Goal: Transaction & Acquisition: Purchase product/service

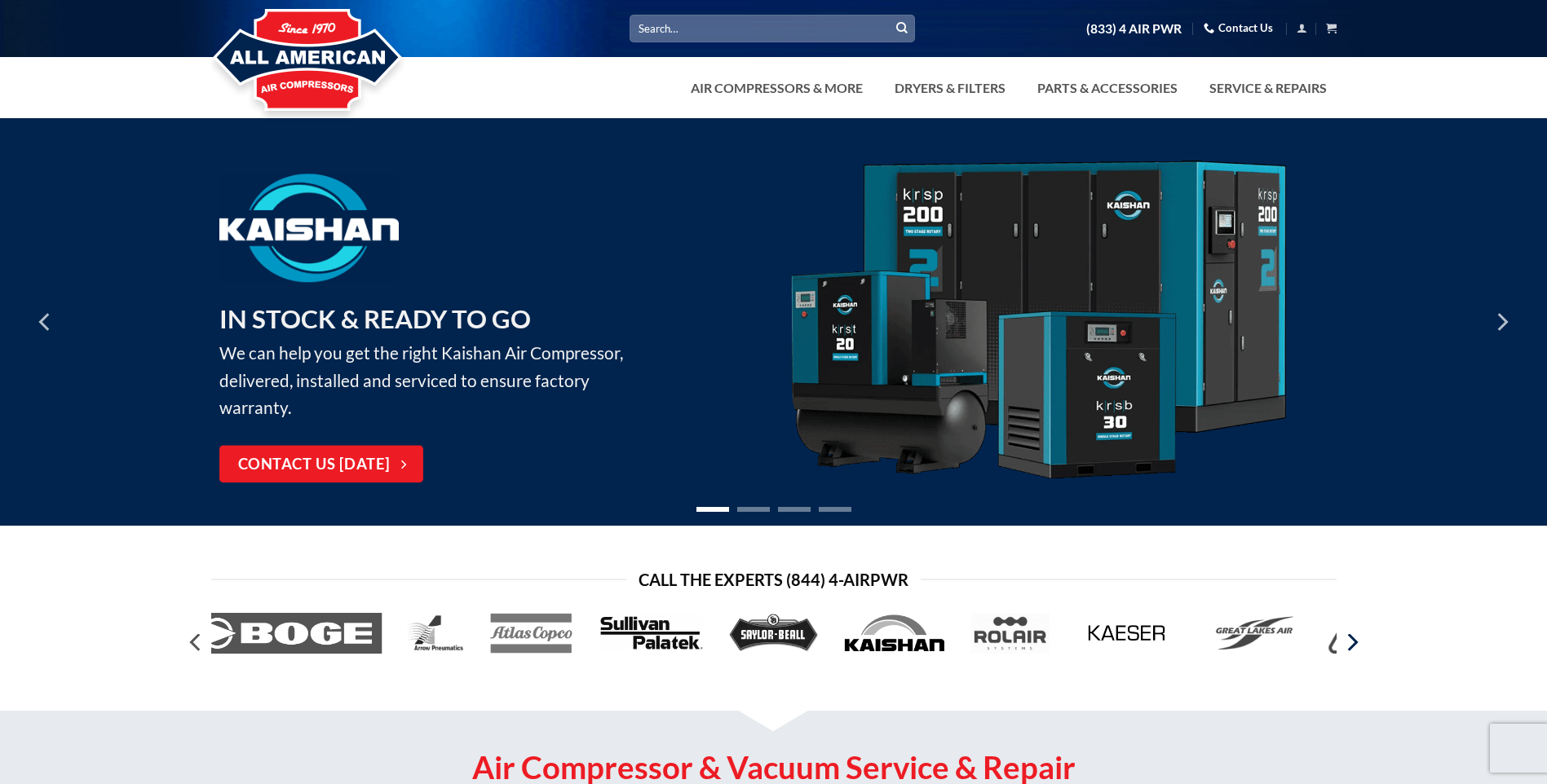
click at [1355, 652] on icon "Next" at bounding box center [1351, 642] width 30 height 30
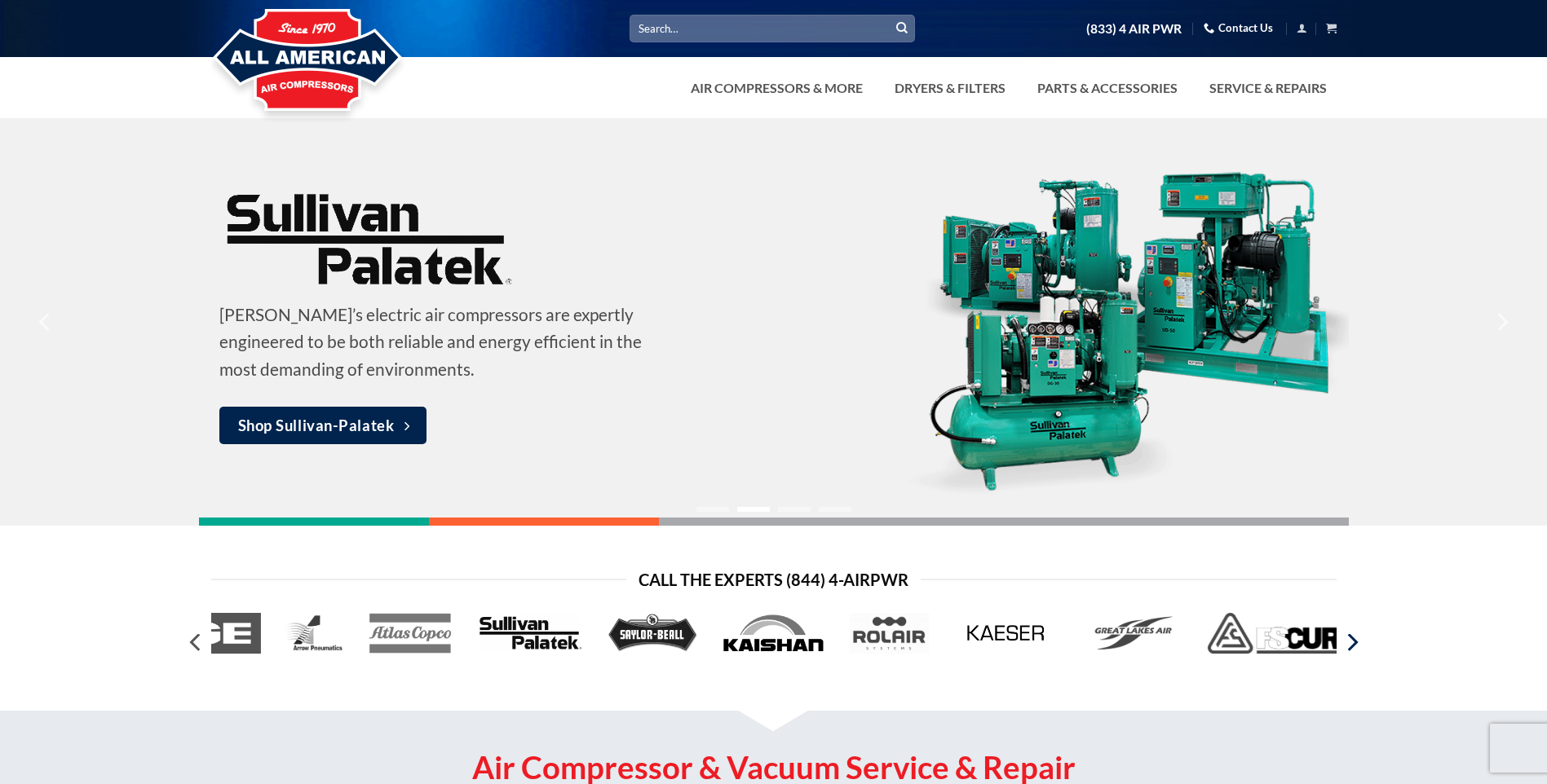
click at [1355, 652] on icon "Next" at bounding box center [1351, 642] width 30 height 30
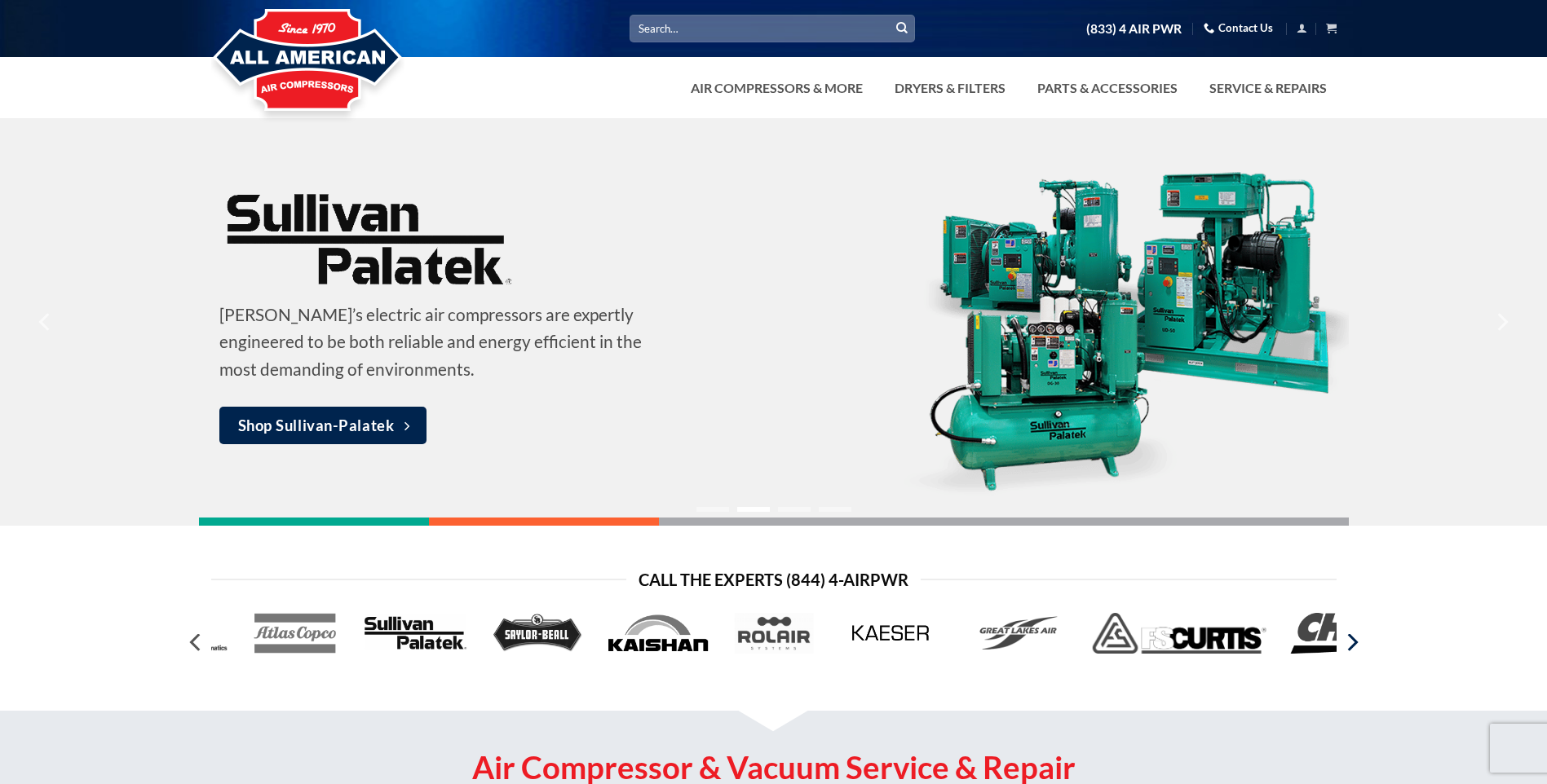
click at [1355, 652] on icon "Next" at bounding box center [1351, 642] width 30 height 30
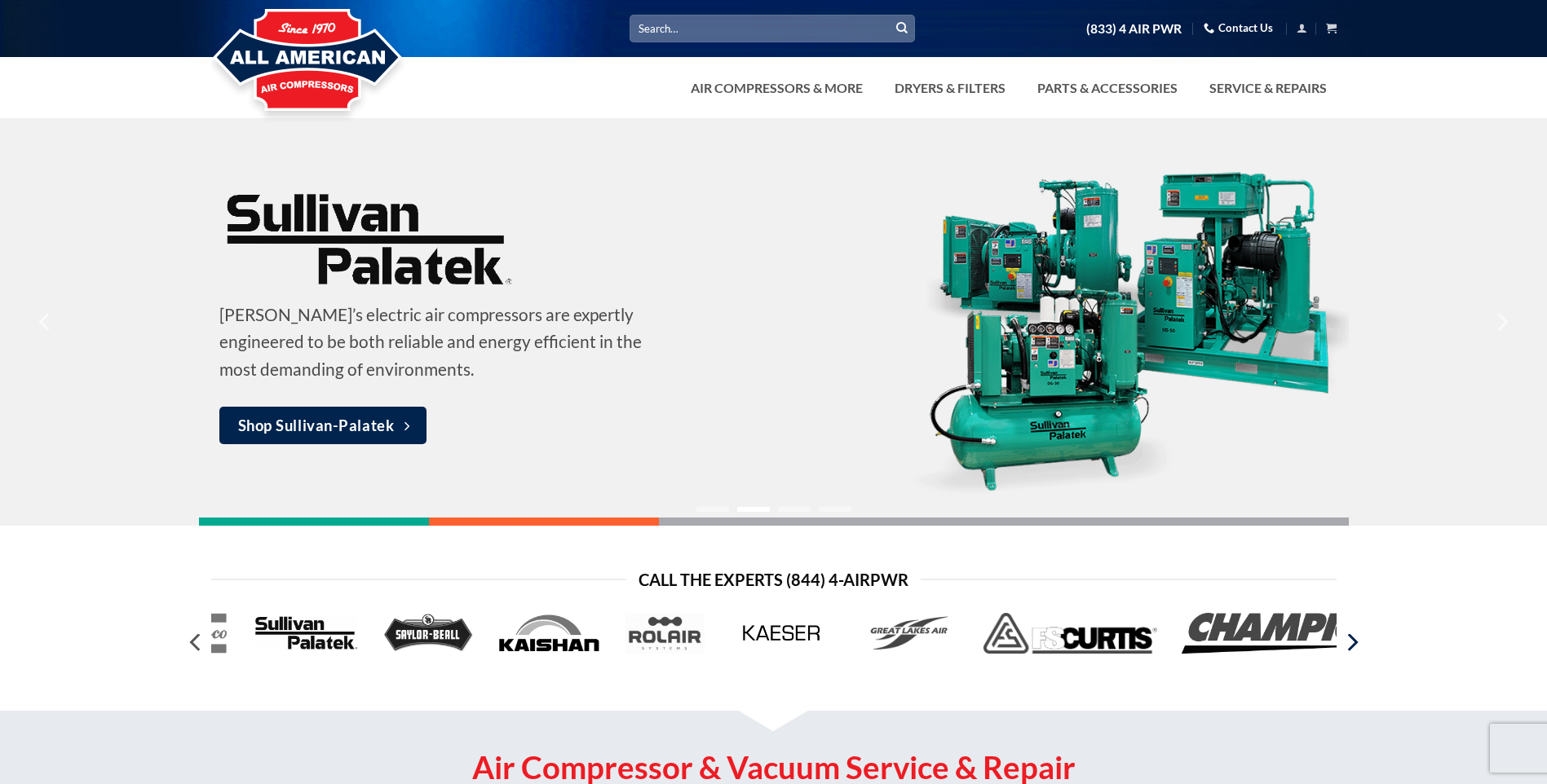
click at [1355, 652] on icon "Next" at bounding box center [1351, 642] width 30 height 30
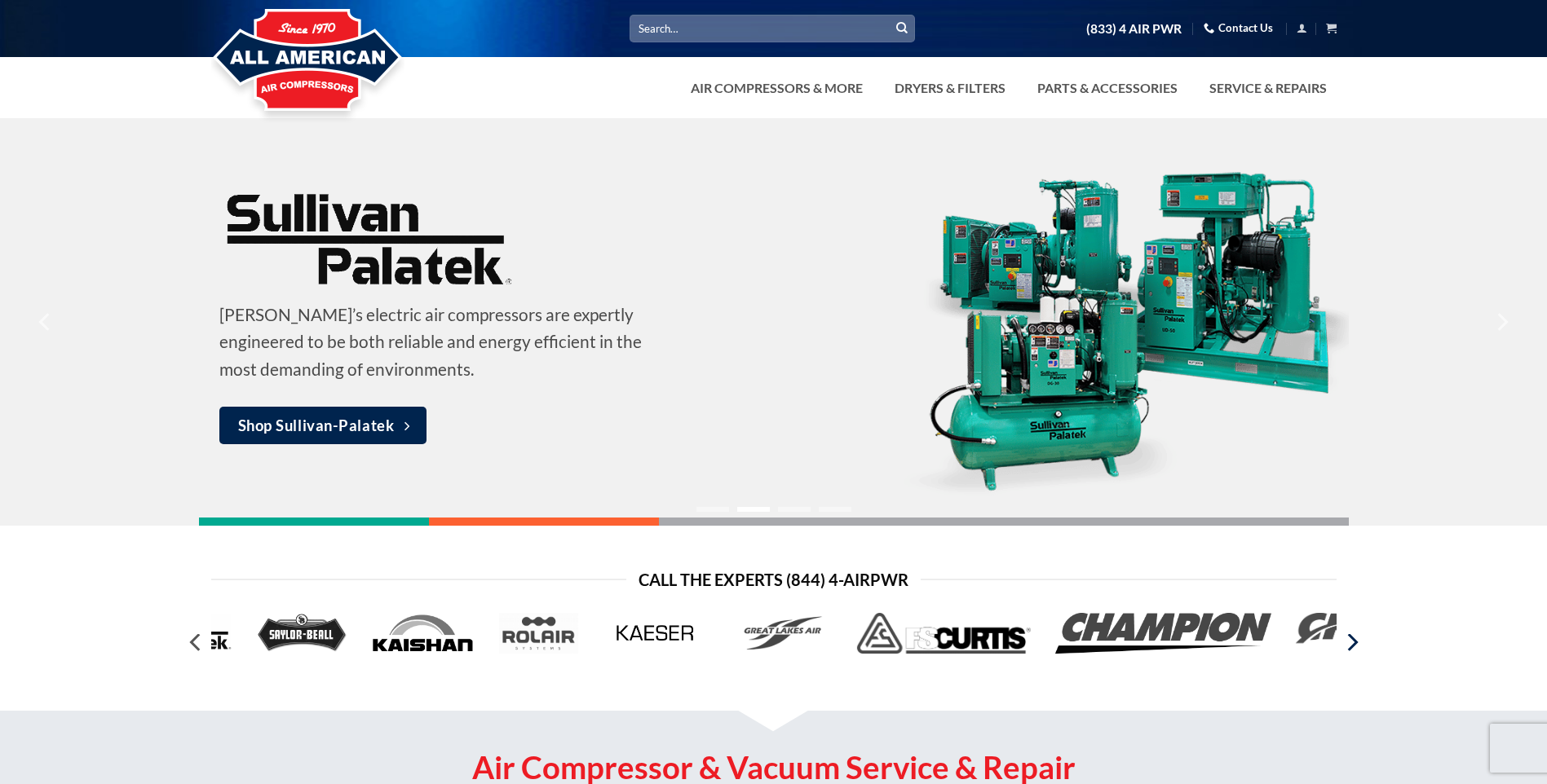
click at [1355, 652] on icon "Next" at bounding box center [1351, 642] width 30 height 30
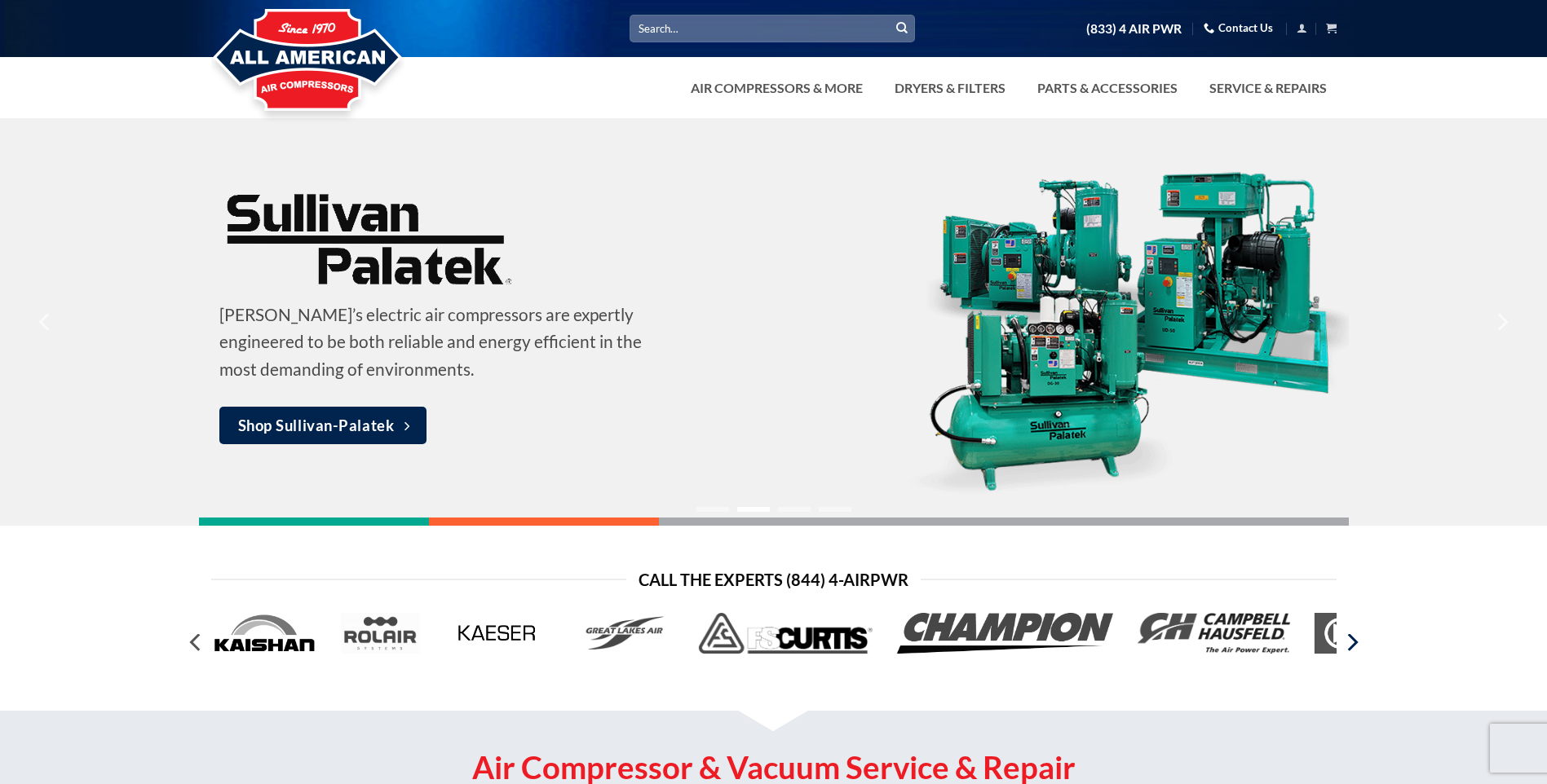
click at [1355, 652] on icon "Next" at bounding box center [1351, 642] width 30 height 30
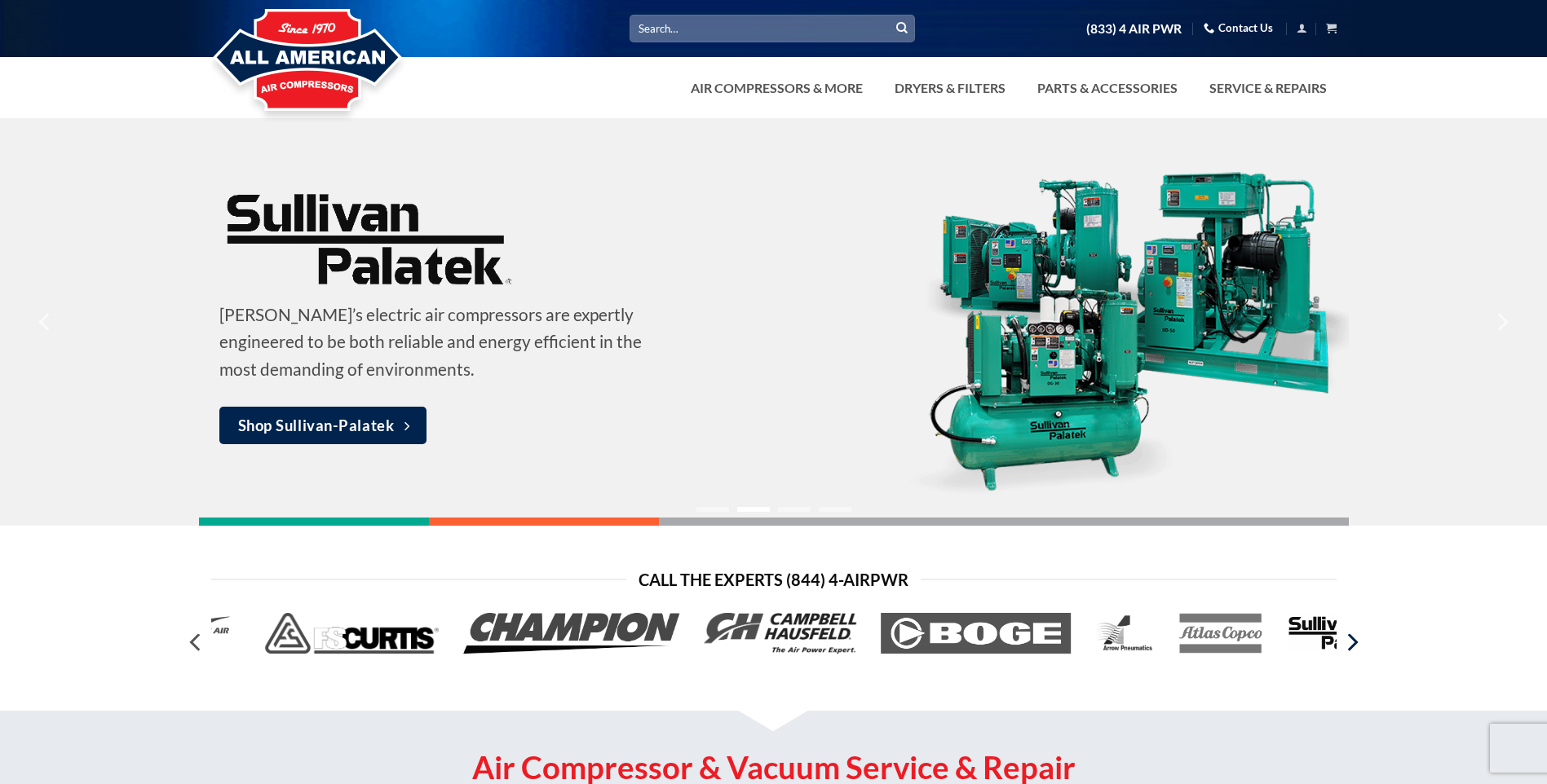
click at [1355, 652] on icon "Next" at bounding box center [1351, 642] width 30 height 30
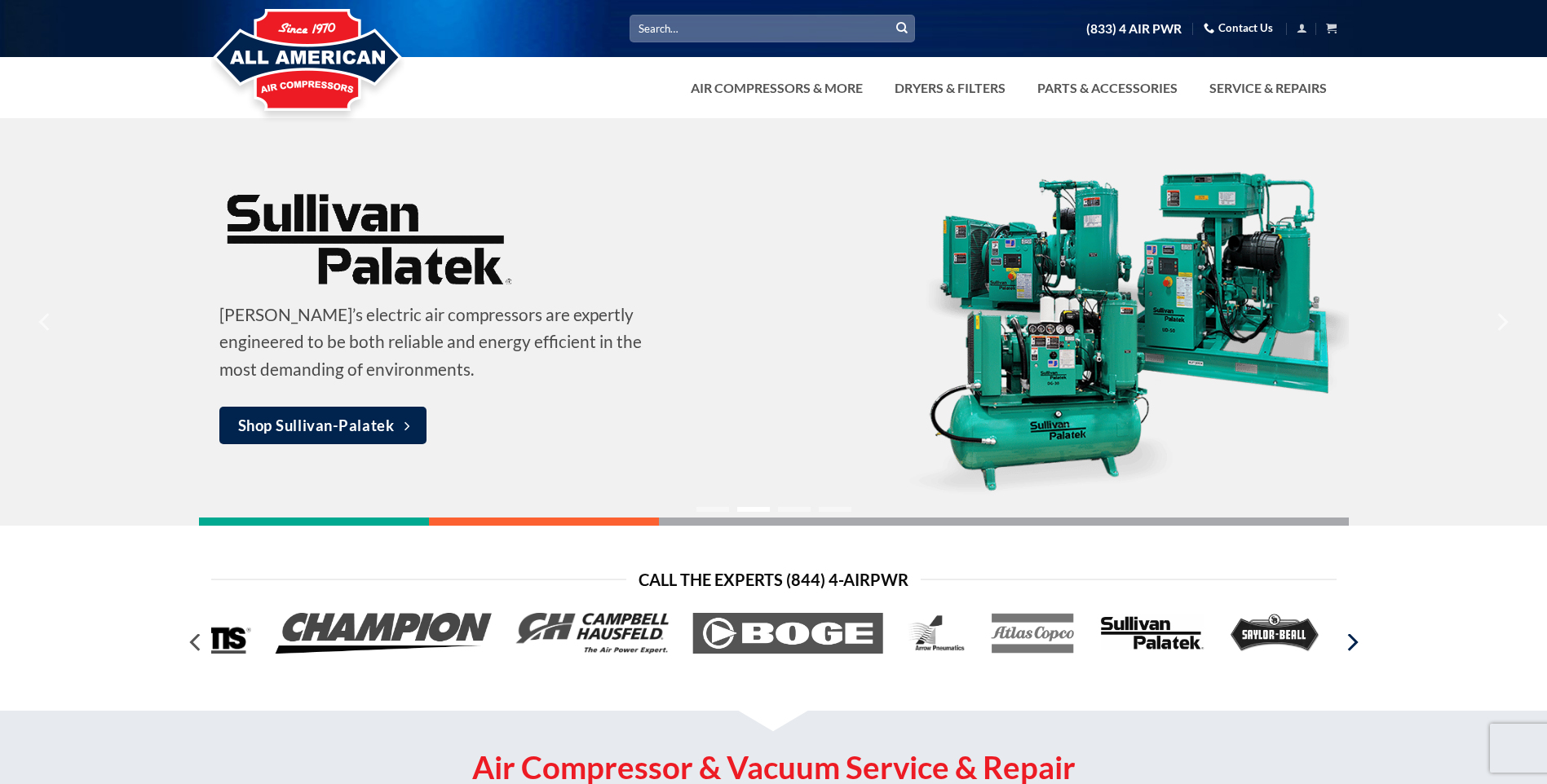
click at [1355, 652] on icon "Next" at bounding box center [1351, 642] width 30 height 30
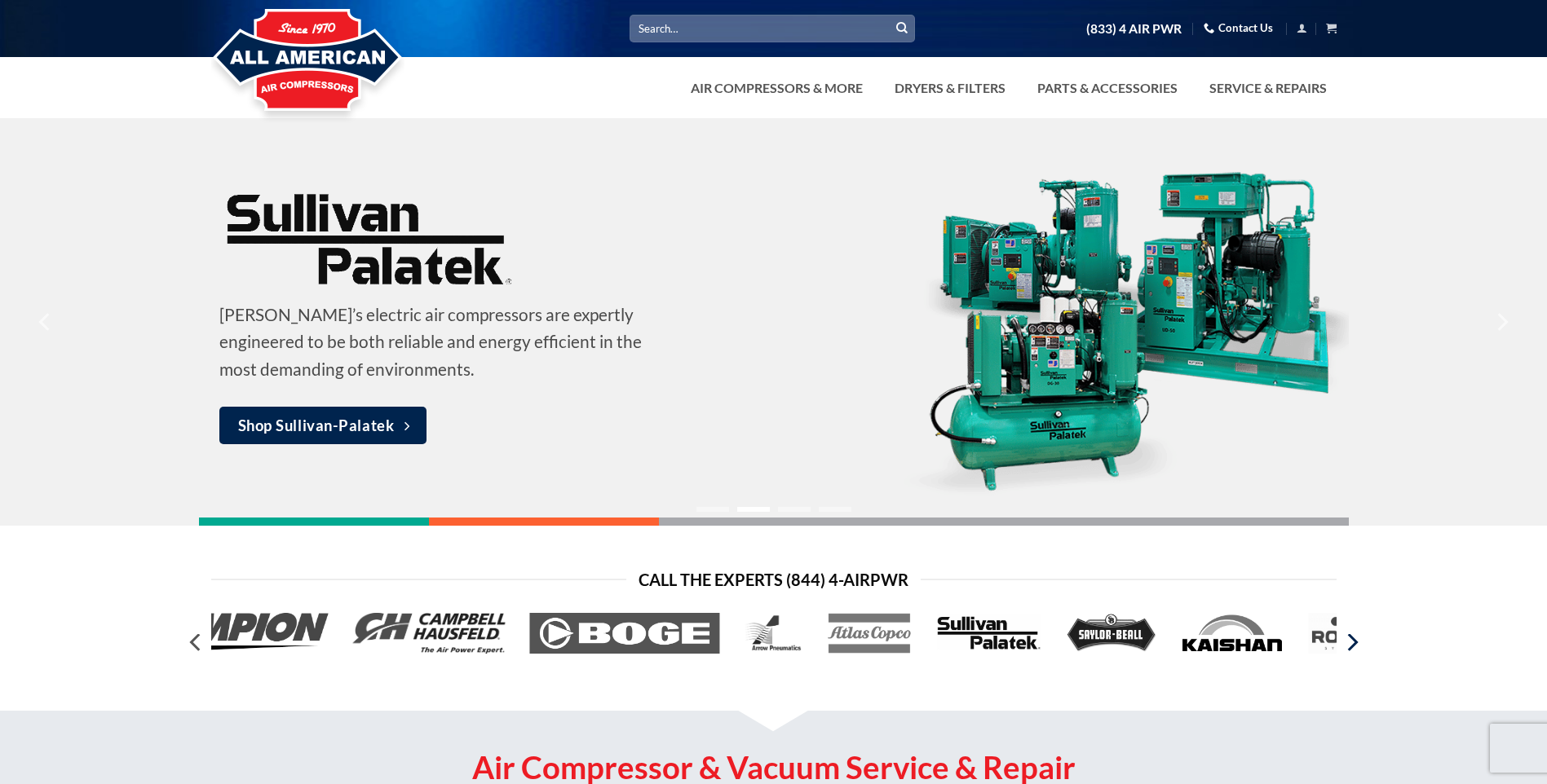
click at [1355, 652] on icon "Next" at bounding box center [1351, 642] width 30 height 30
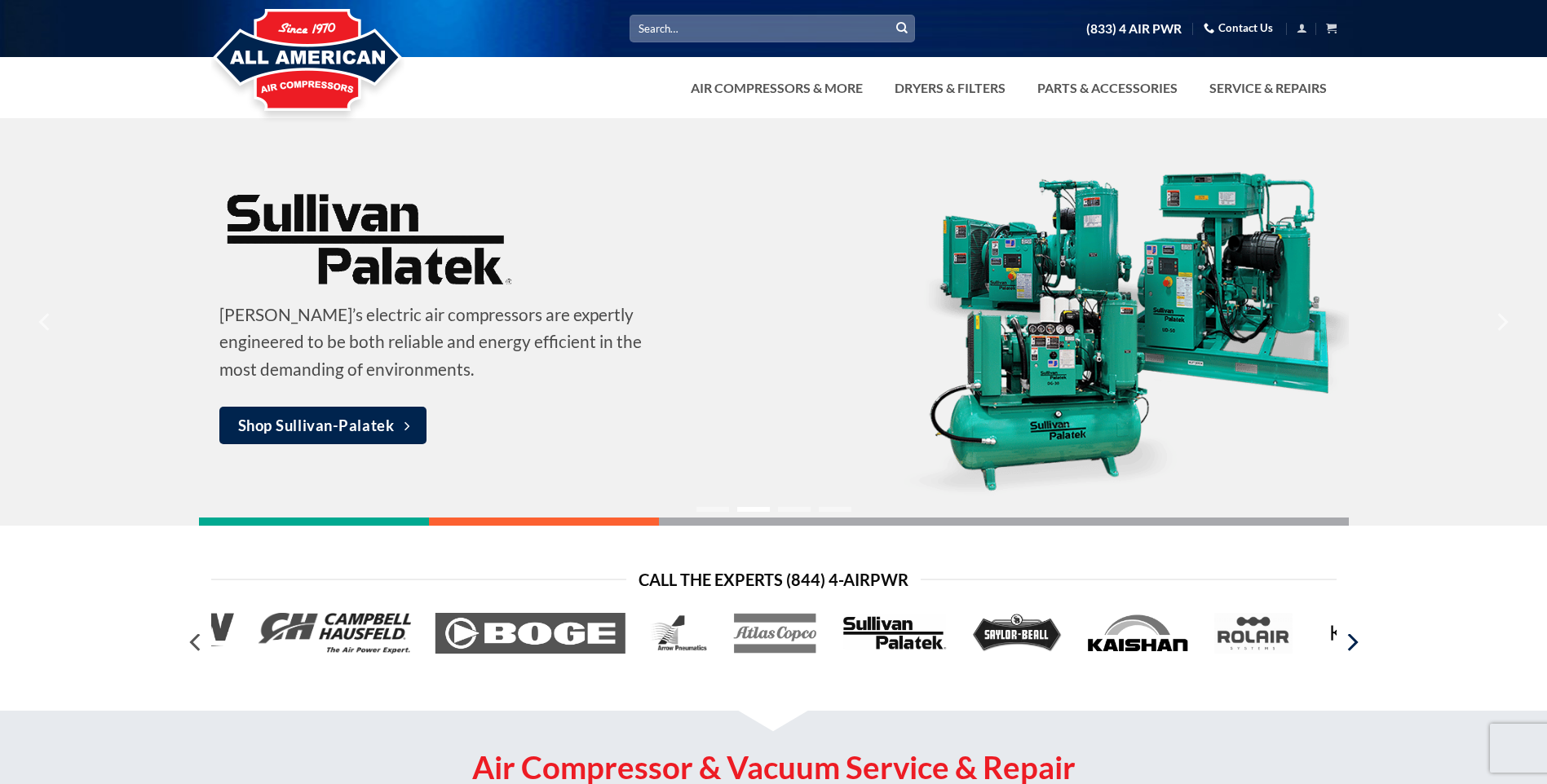
click at [1355, 652] on icon "Next" at bounding box center [1351, 642] width 30 height 30
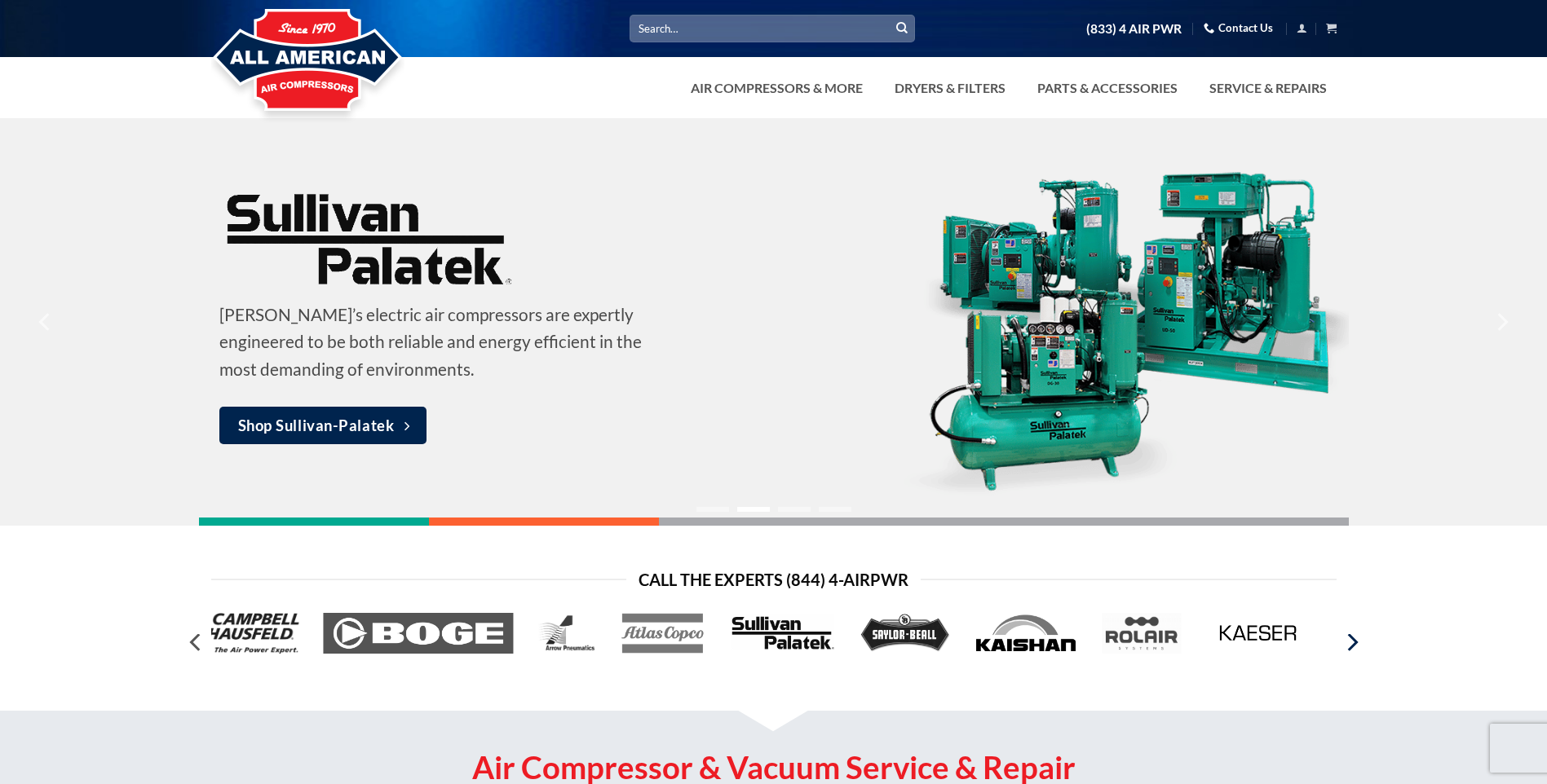
click at [1355, 652] on icon "Next" at bounding box center [1351, 642] width 30 height 30
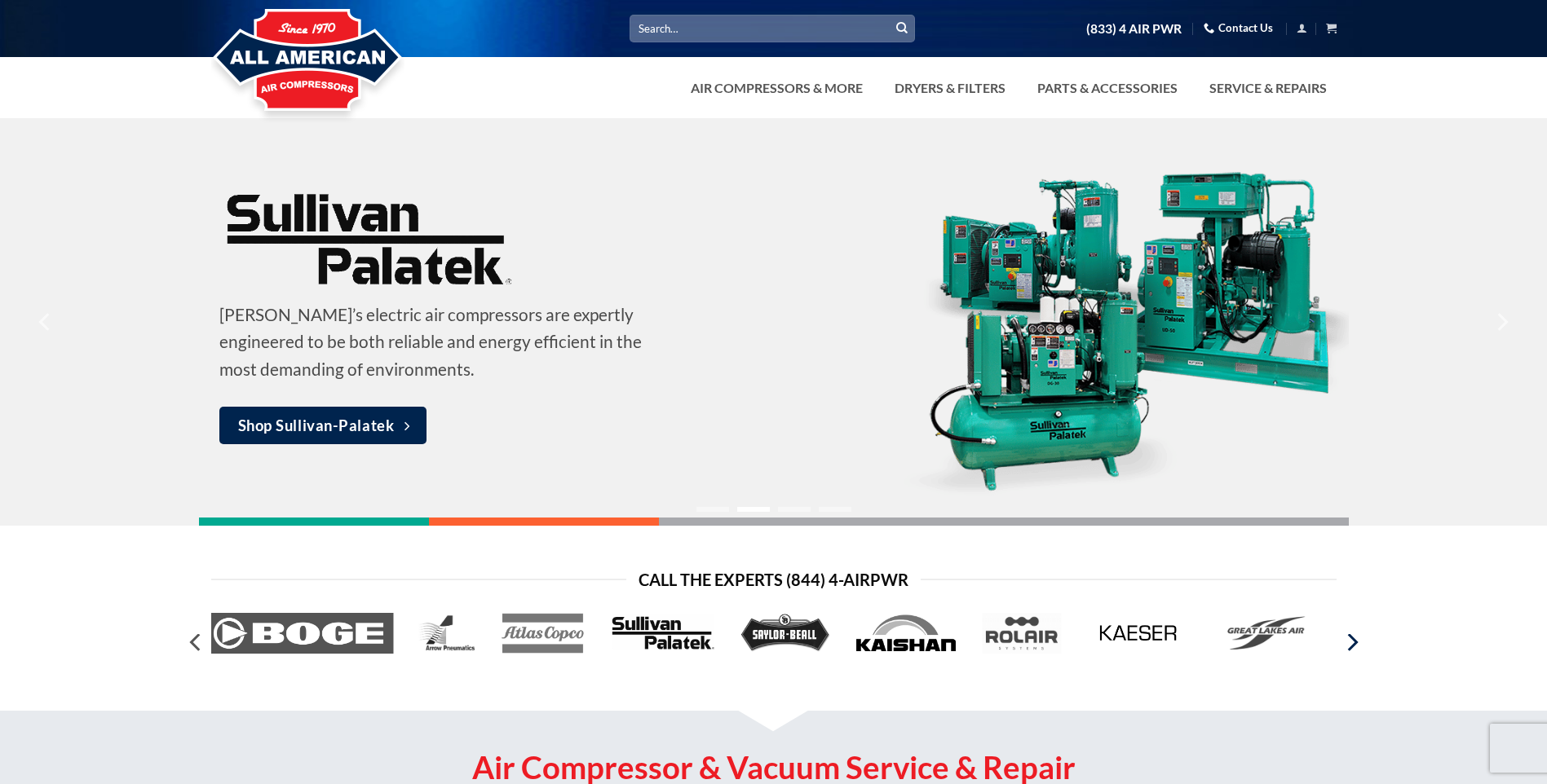
click at [1355, 652] on icon "Next" at bounding box center [1351, 642] width 30 height 30
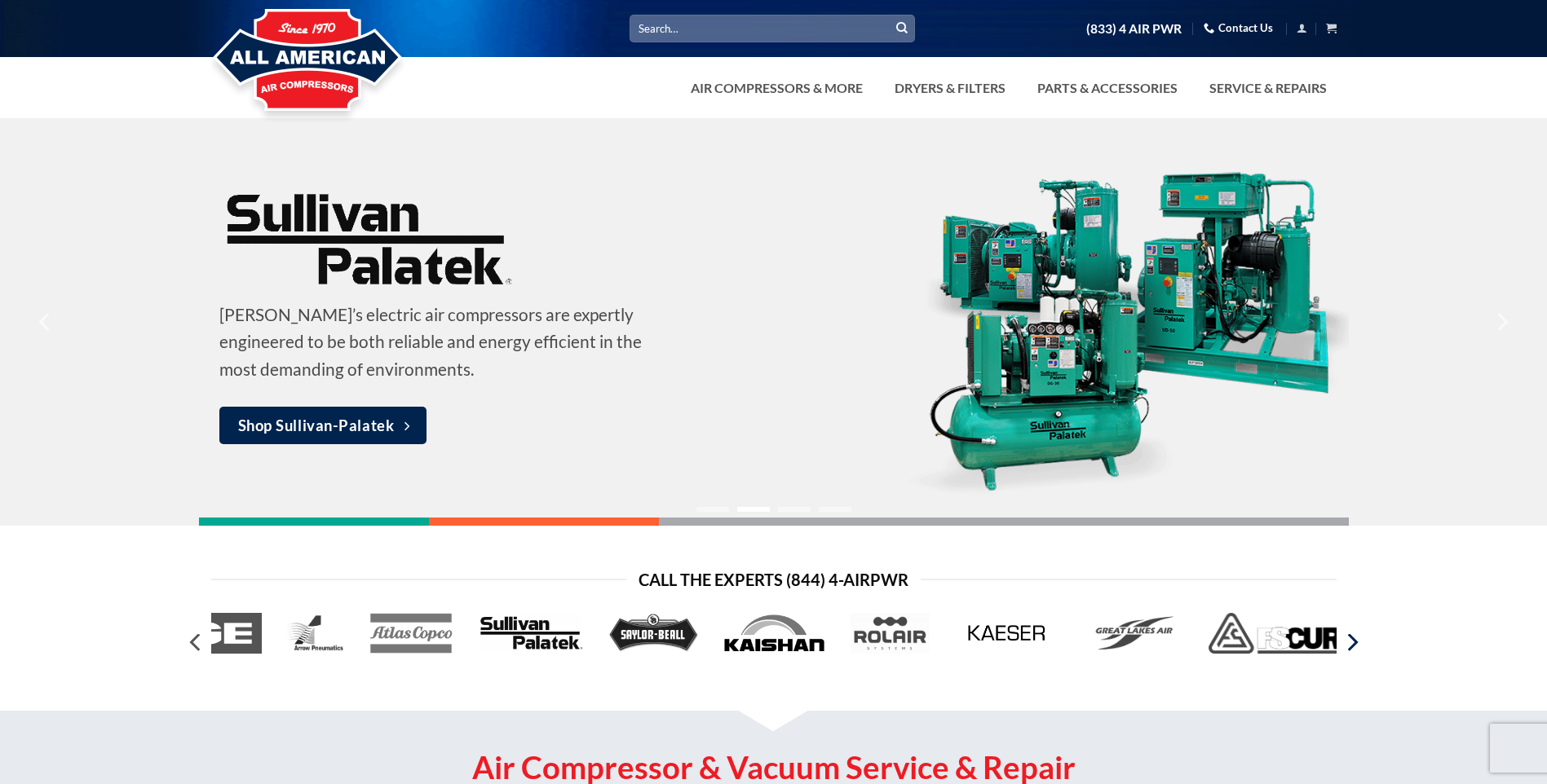
click at [1355, 652] on icon "Next" at bounding box center [1351, 642] width 30 height 30
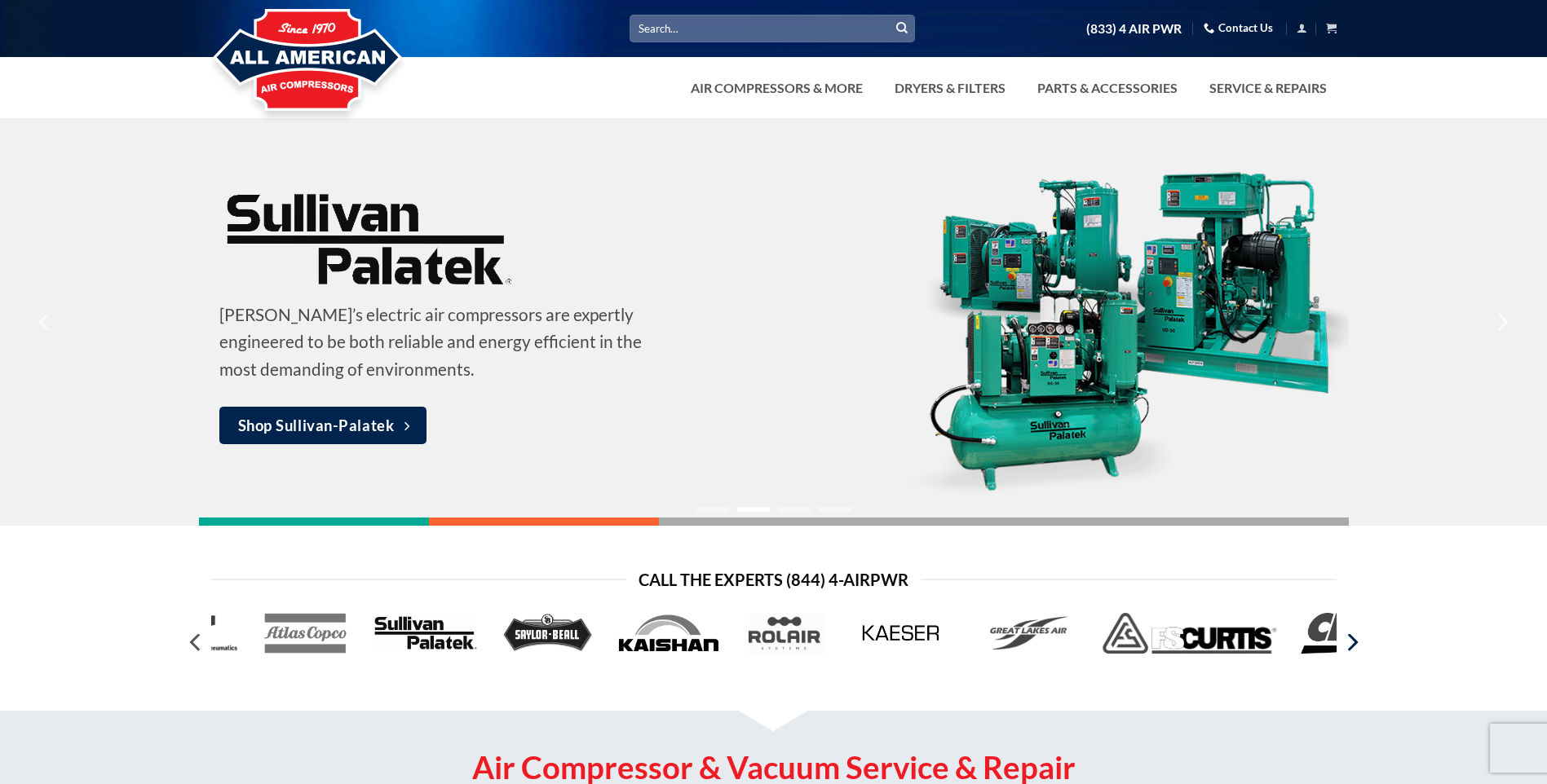
click at [1355, 652] on icon "Next" at bounding box center [1351, 642] width 30 height 30
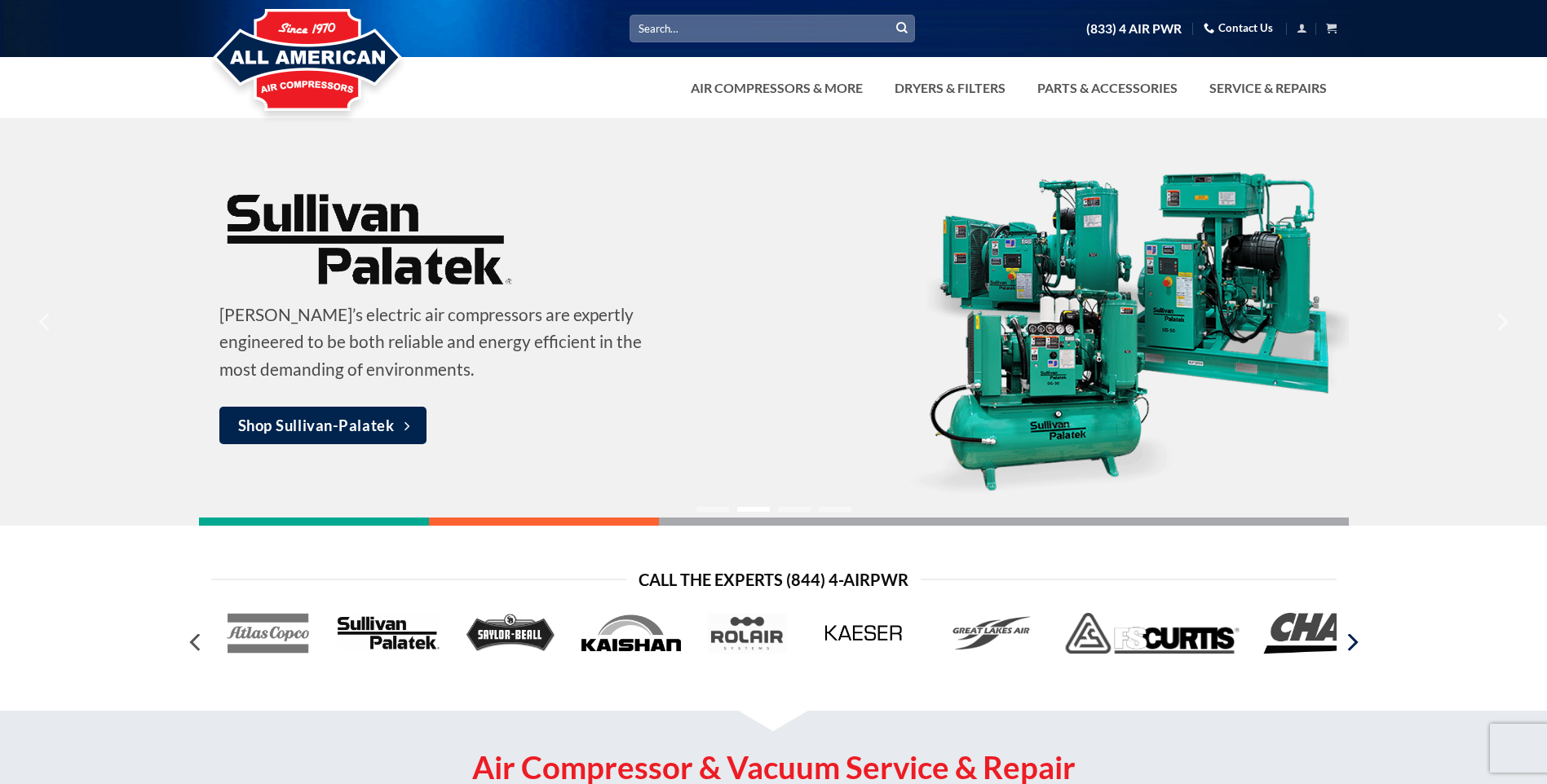
click at [1355, 652] on icon "Next" at bounding box center [1351, 642] width 30 height 30
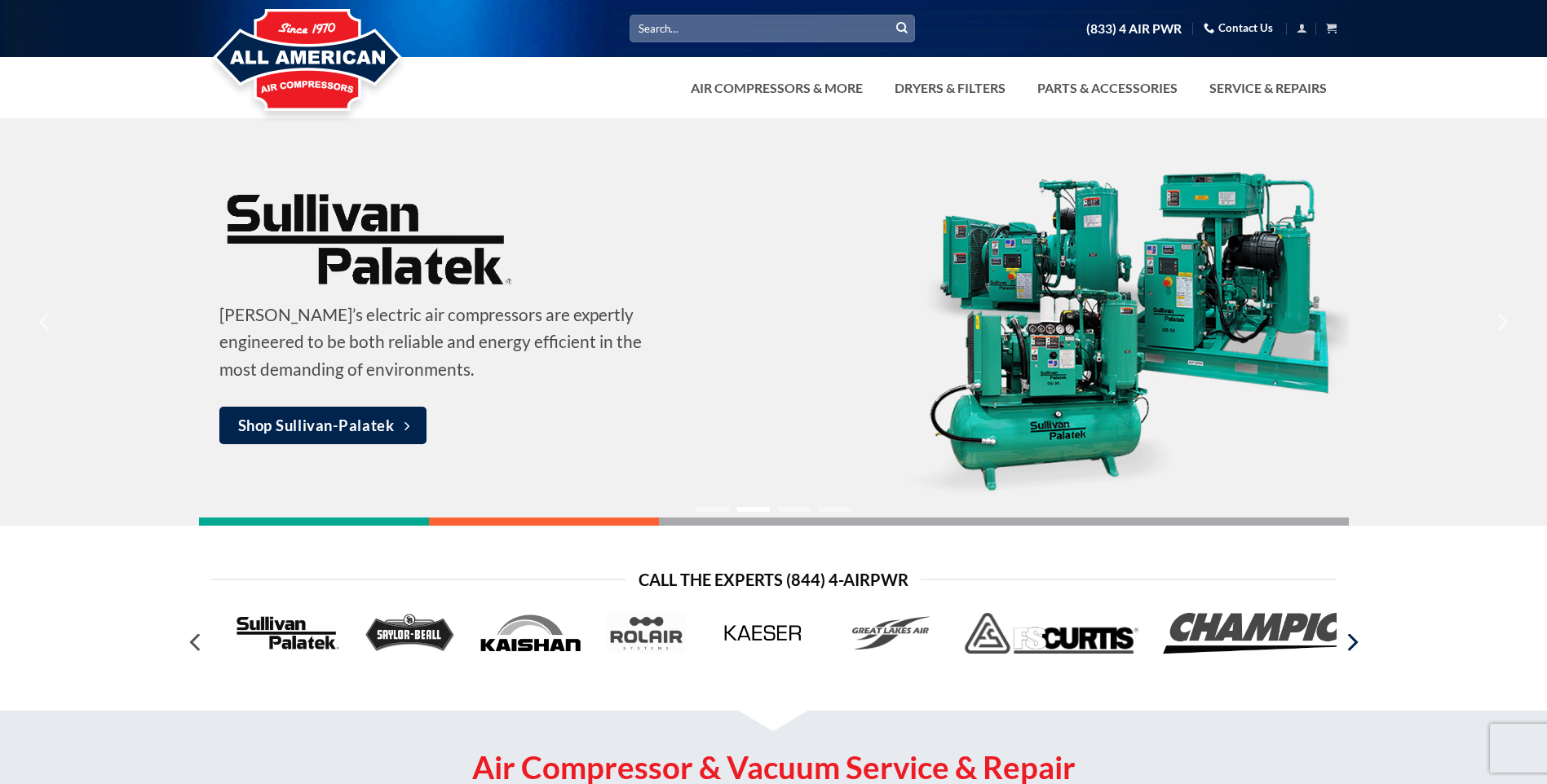
click at [1355, 652] on icon "Next" at bounding box center [1351, 642] width 30 height 30
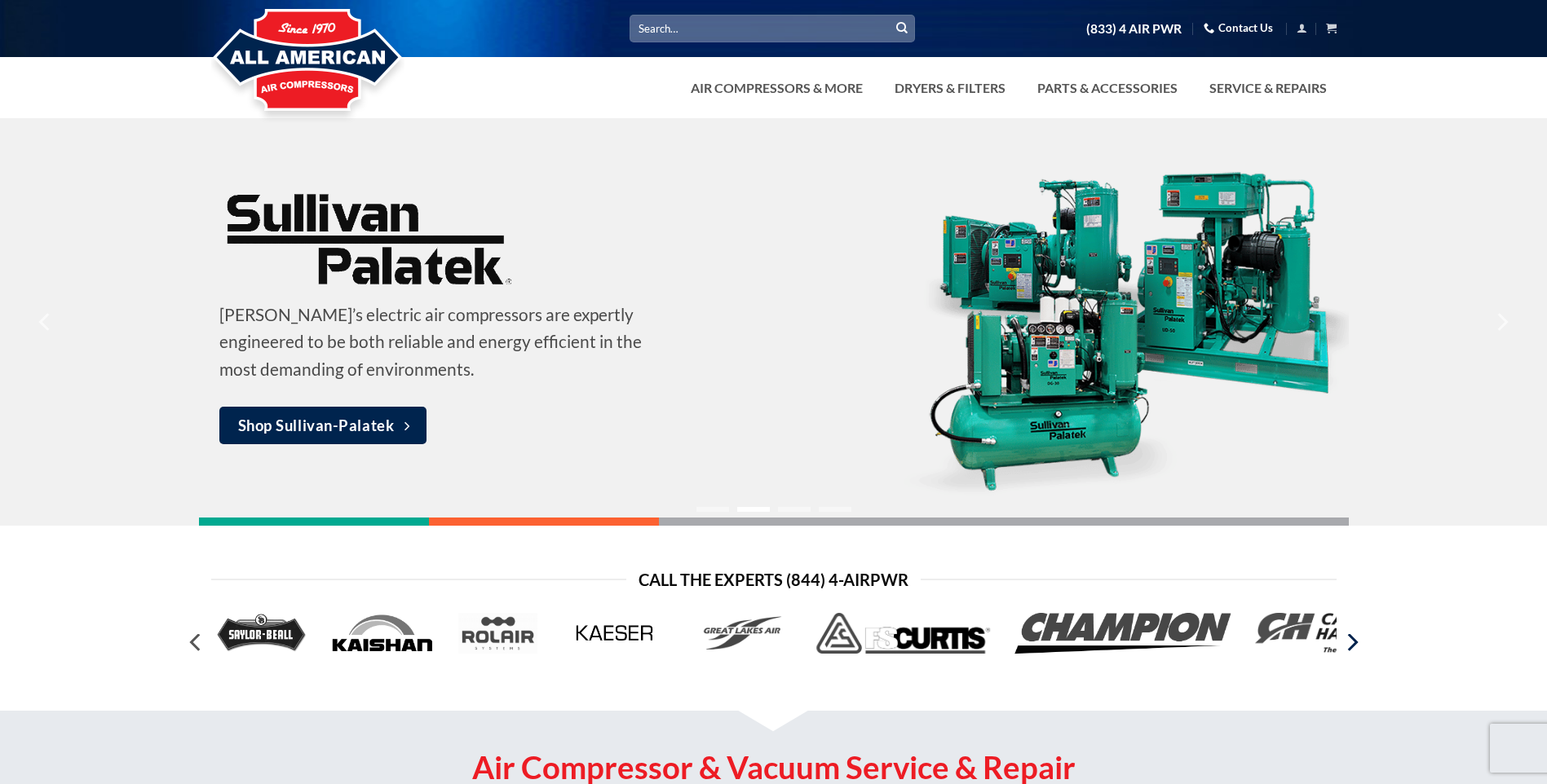
click at [1355, 652] on icon "Next" at bounding box center [1351, 642] width 30 height 30
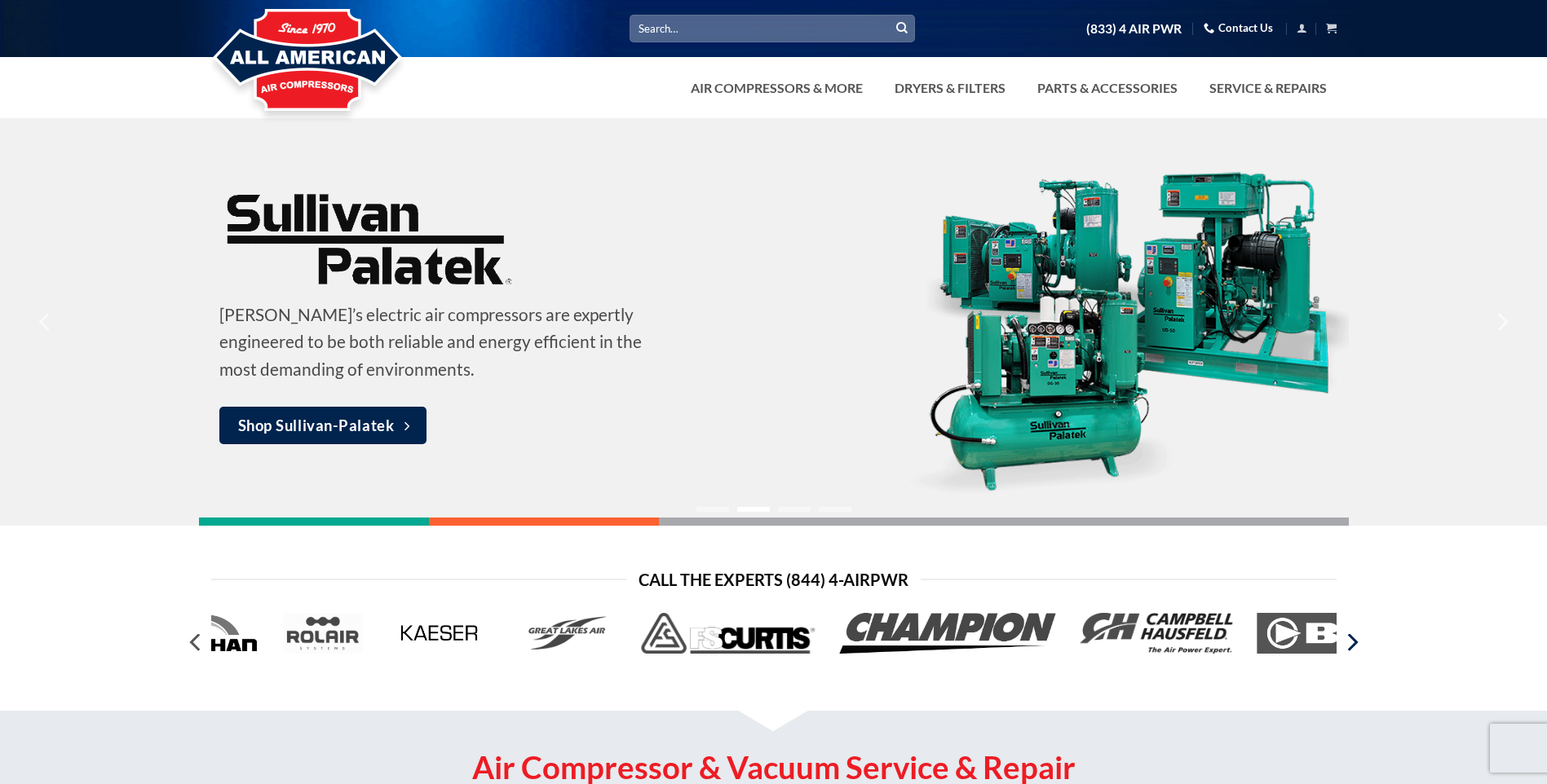
click at [1355, 652] on icon "Next" at bounding box center [1351, 642] width 30 height 30
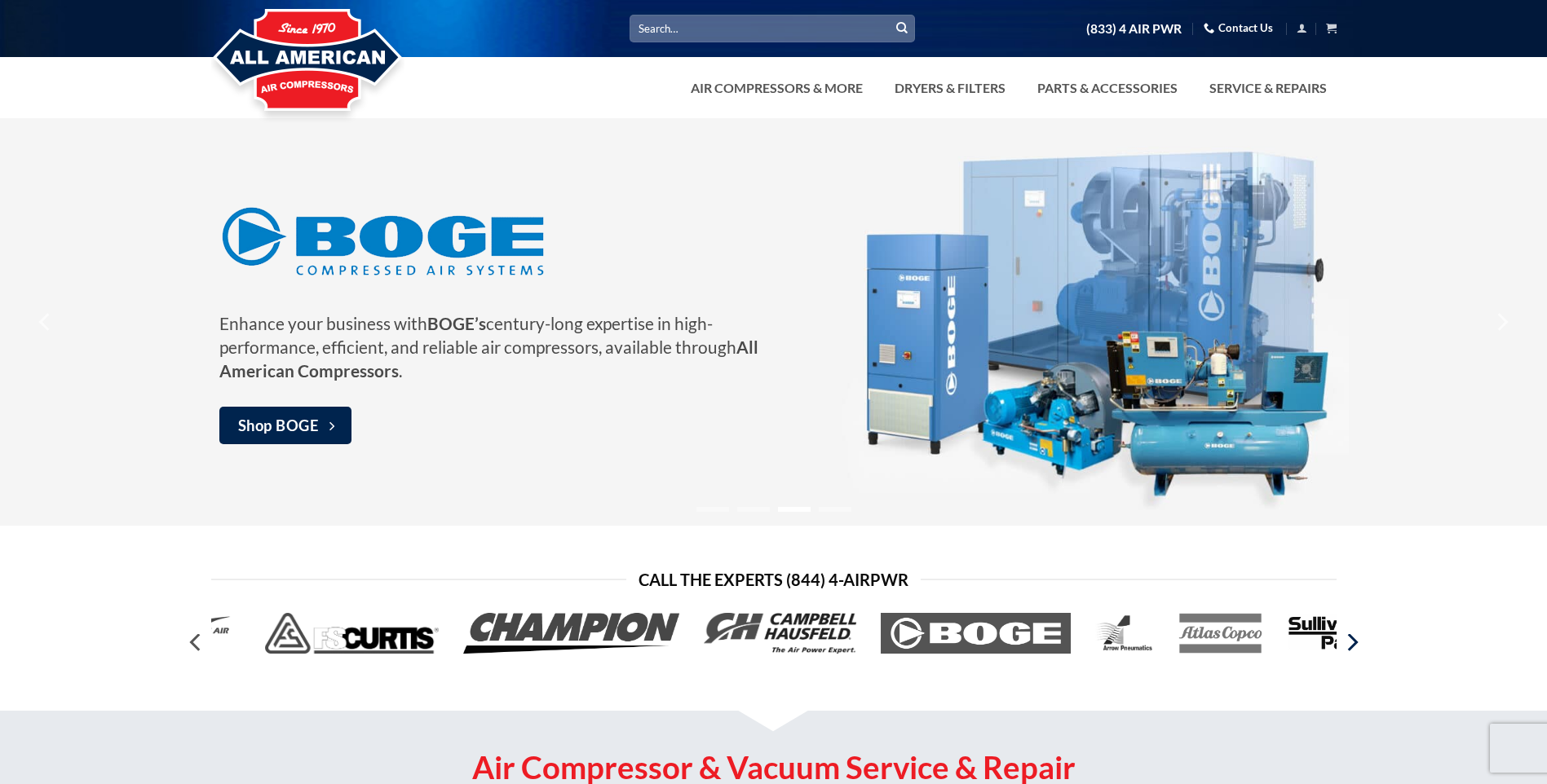
click at [1355, 652] on icon "Next" at bounding box center [1351, 642] width 30 height 30
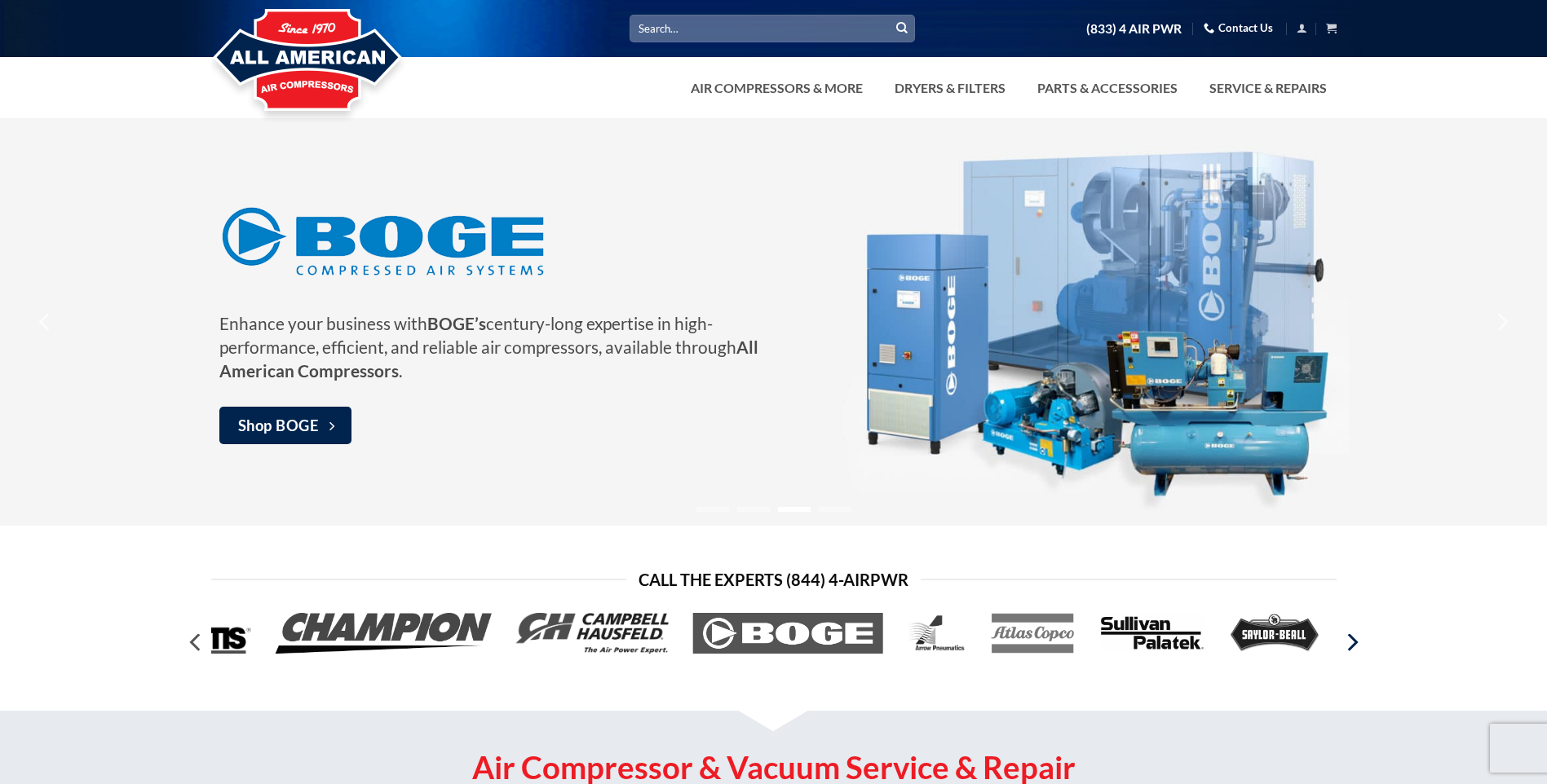
click at [1355, 652] on icon "Next" at bounding box center [1351, 642] width 30 height 30
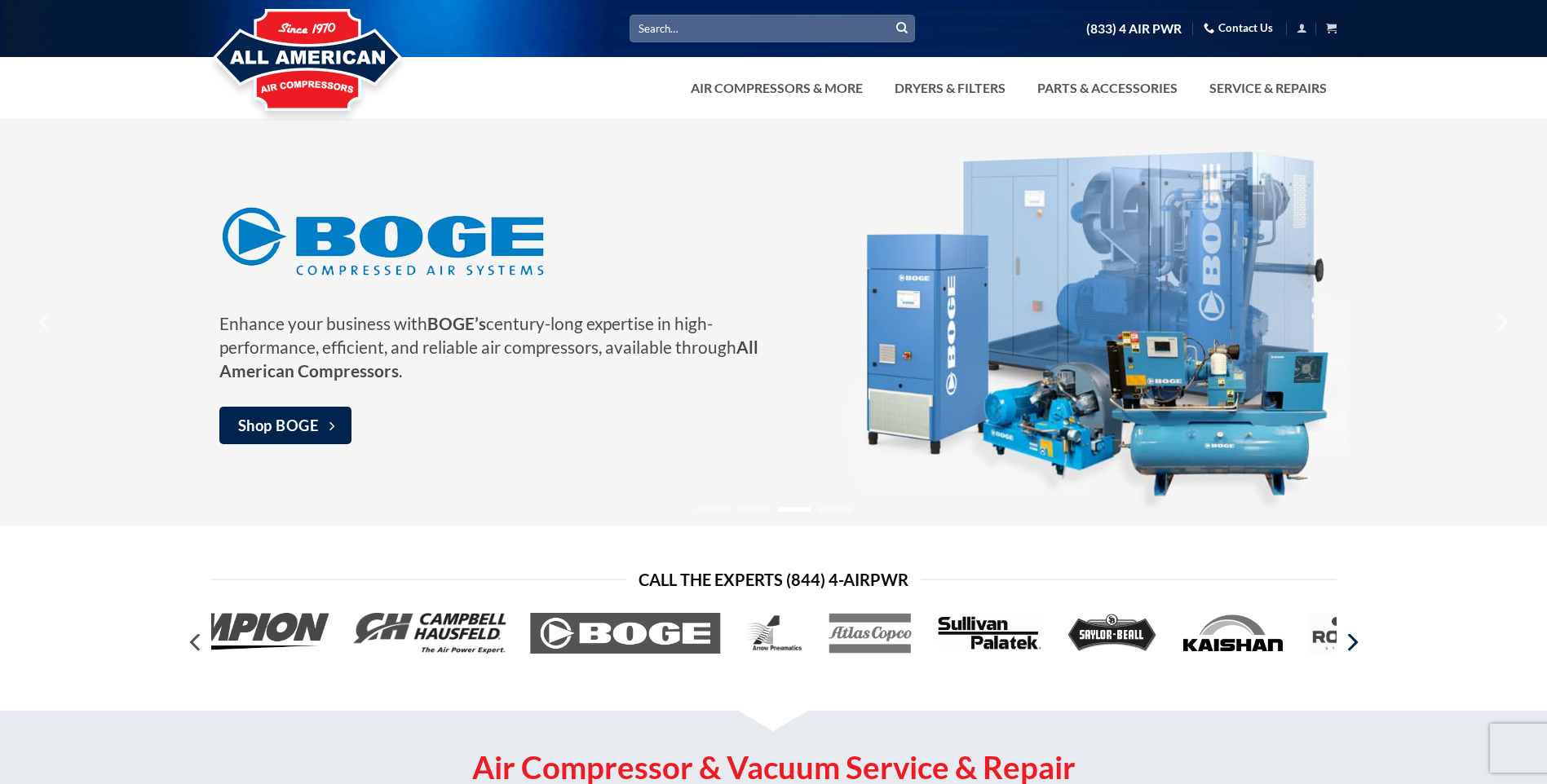
click at [1355, 652] on icon "Next" at bounding box center [1351, 642] width 30 height 30
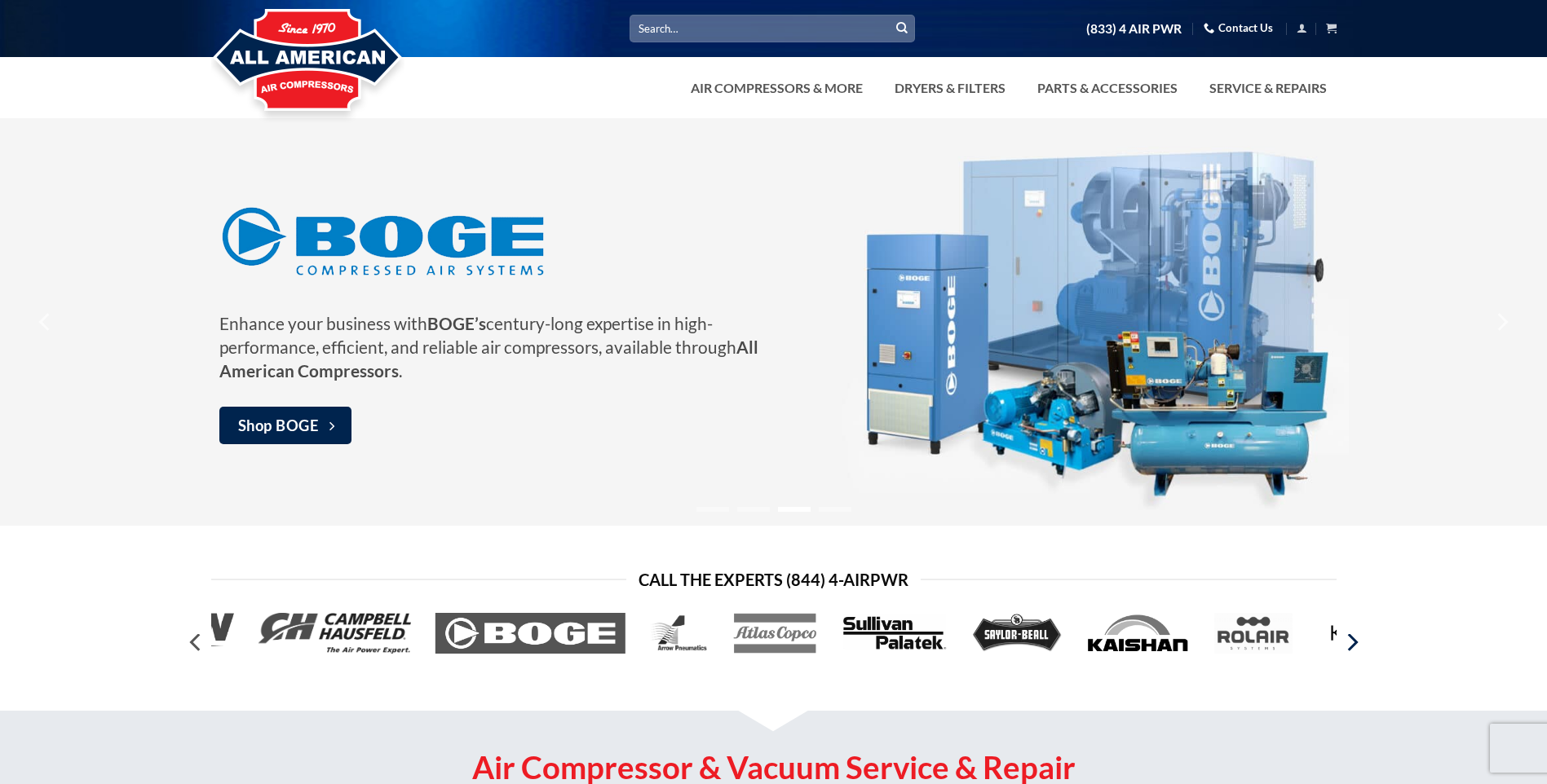
click at [1355, 652] on icon "Next" at bounding box center [1351, 642] width 30 height 30
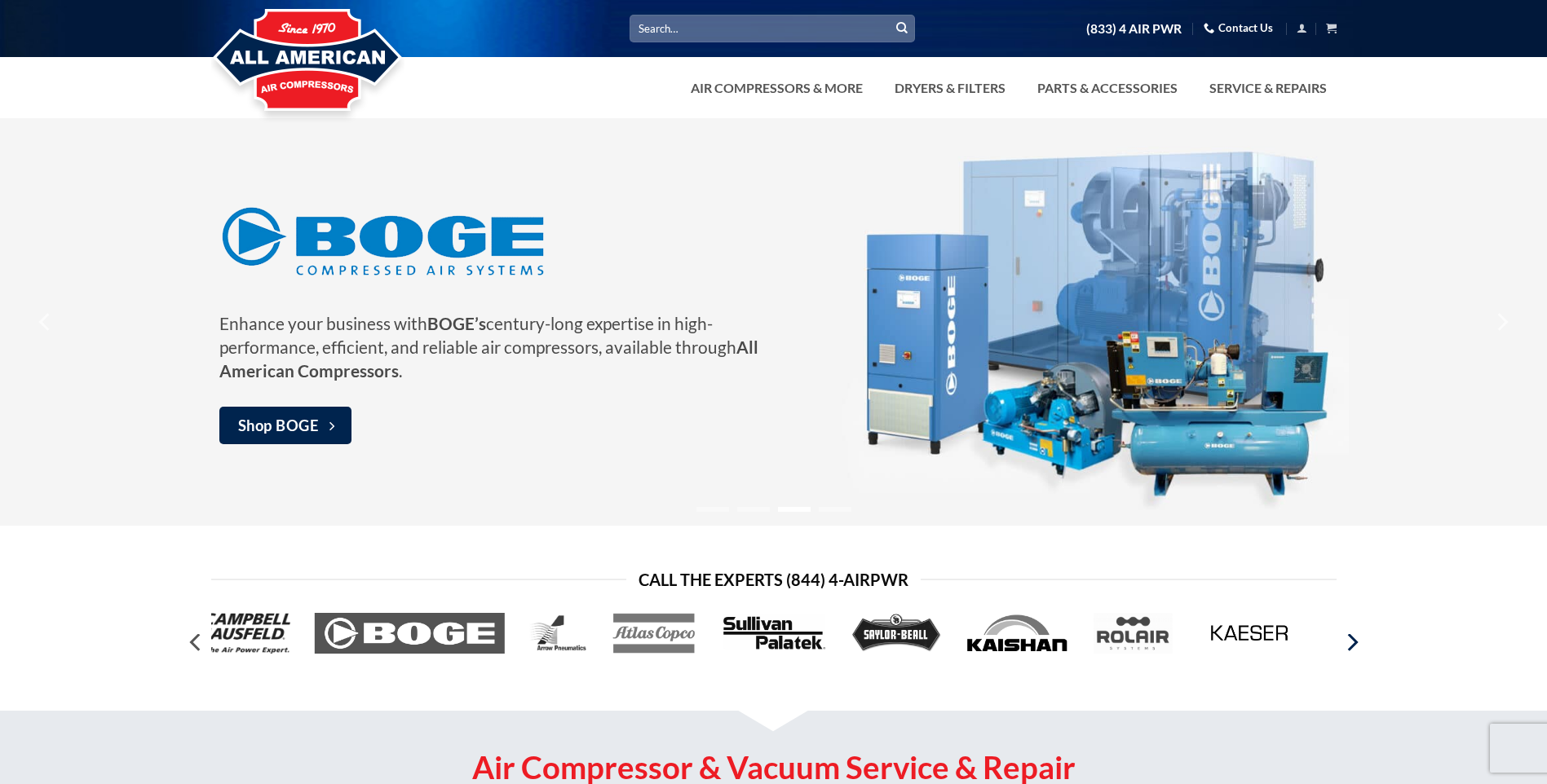
click at [1355, 652] on icon "Next" at bounding box center [1351, 642] width 30 height 30
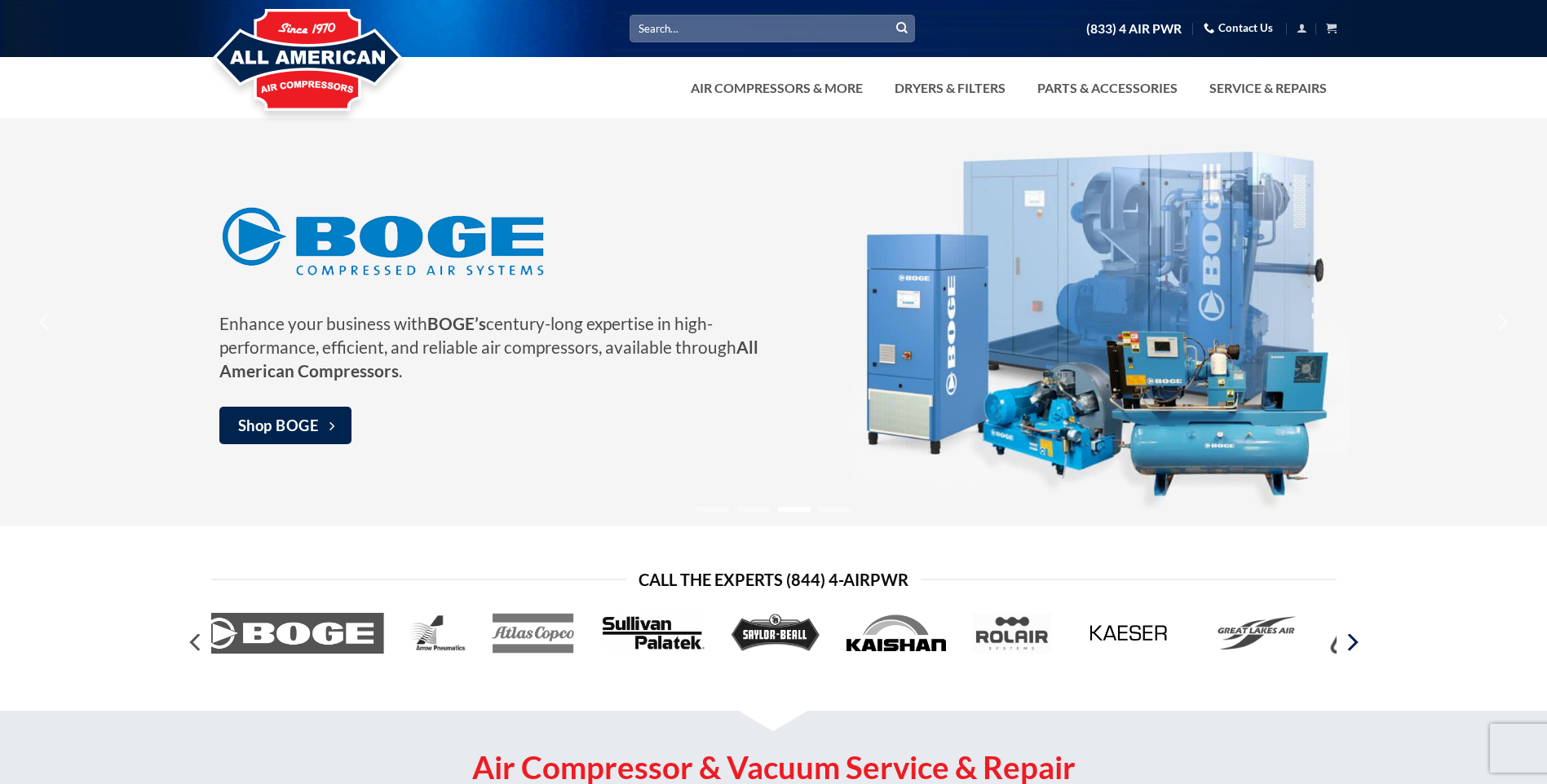
click at [1355, 652] on icon "Next" at bounding box center [1351, 642] width 30 height 30
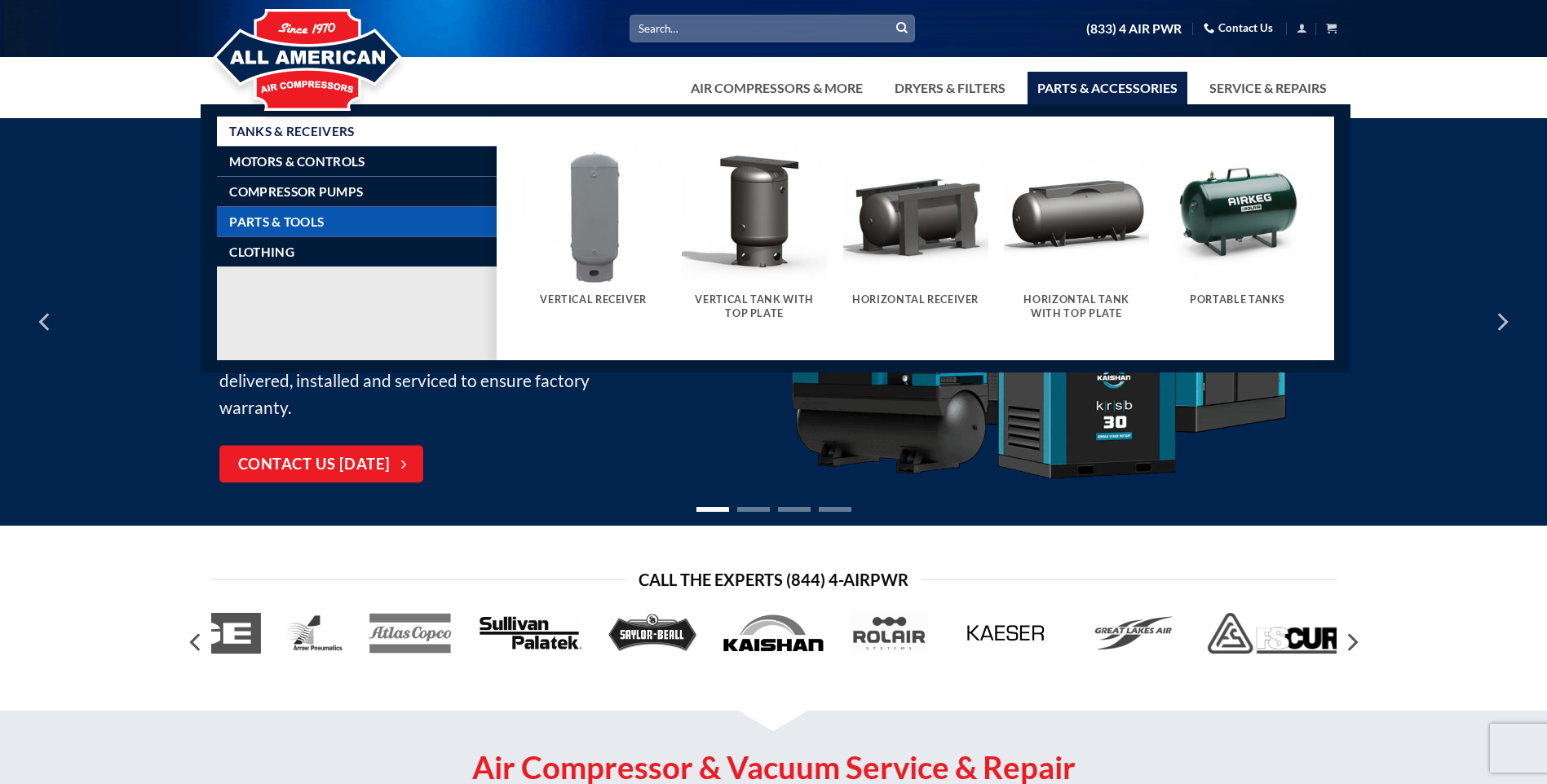
click at [266, 230] on link "Parts & Tools" at bounding box center [362, 222] width 267 height 30
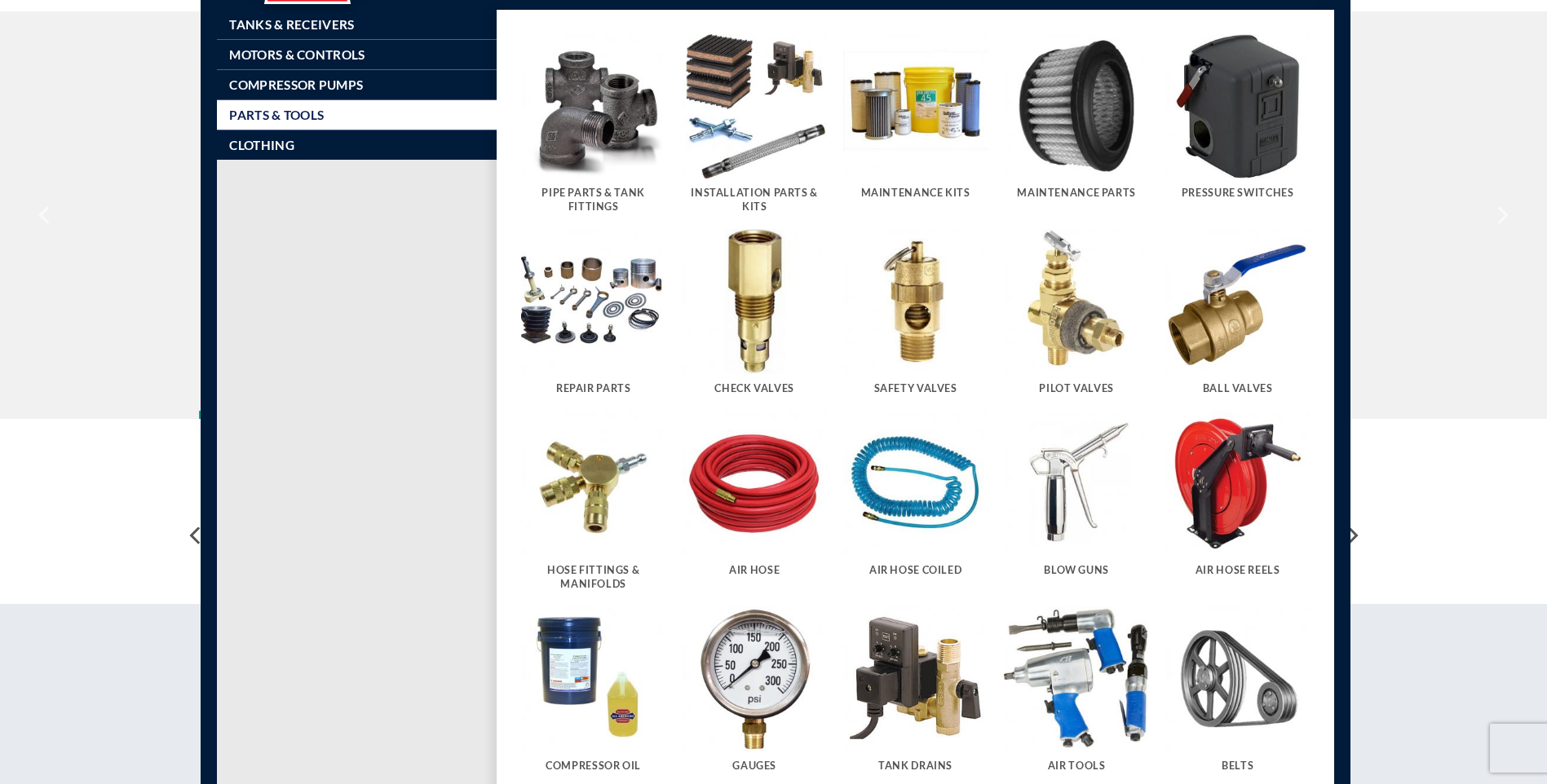
scroll to position [82, 0]
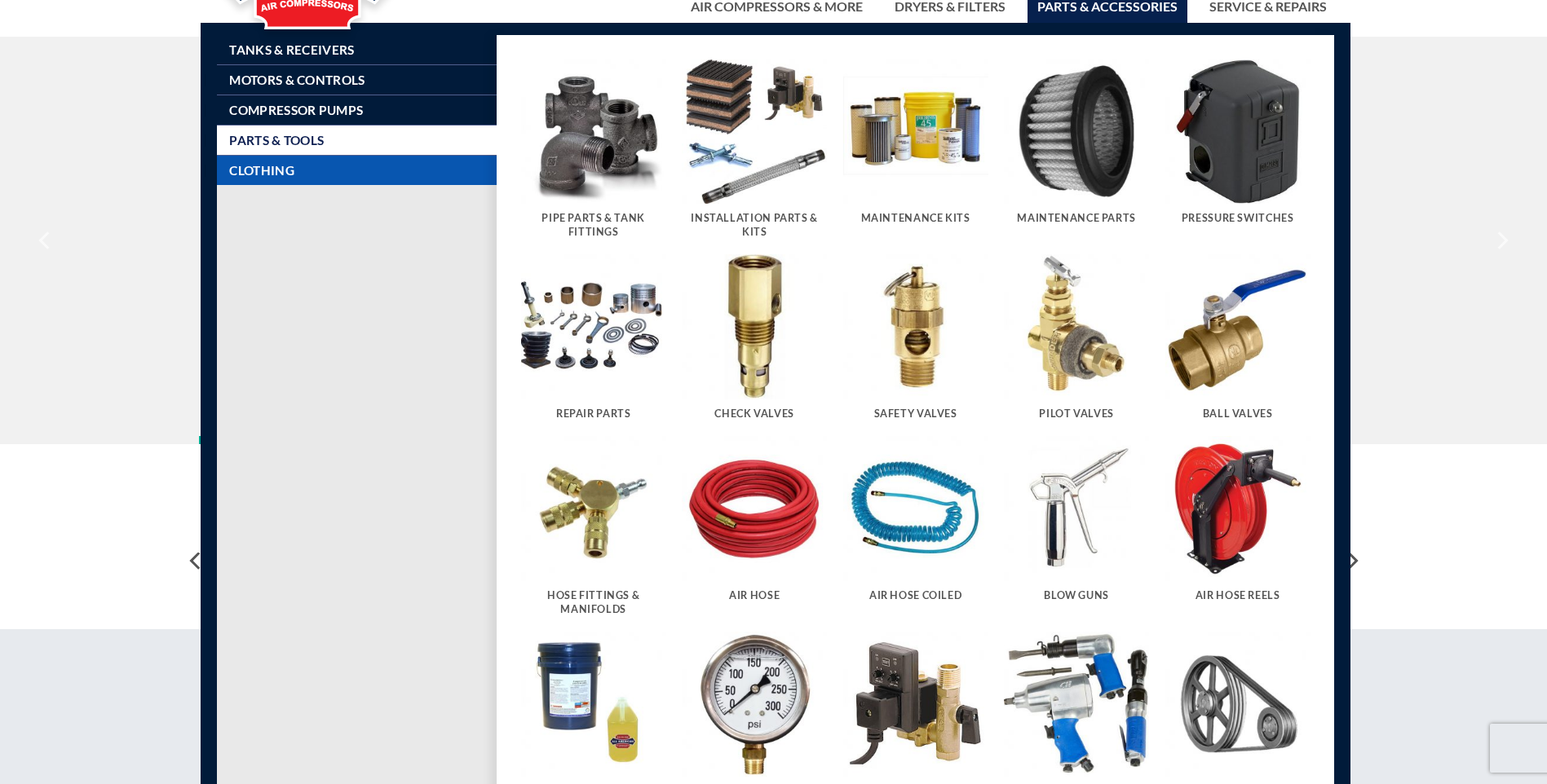
click at [256, 174] on span "Clothing" at bounding box center [261, 170] width 64 height 13
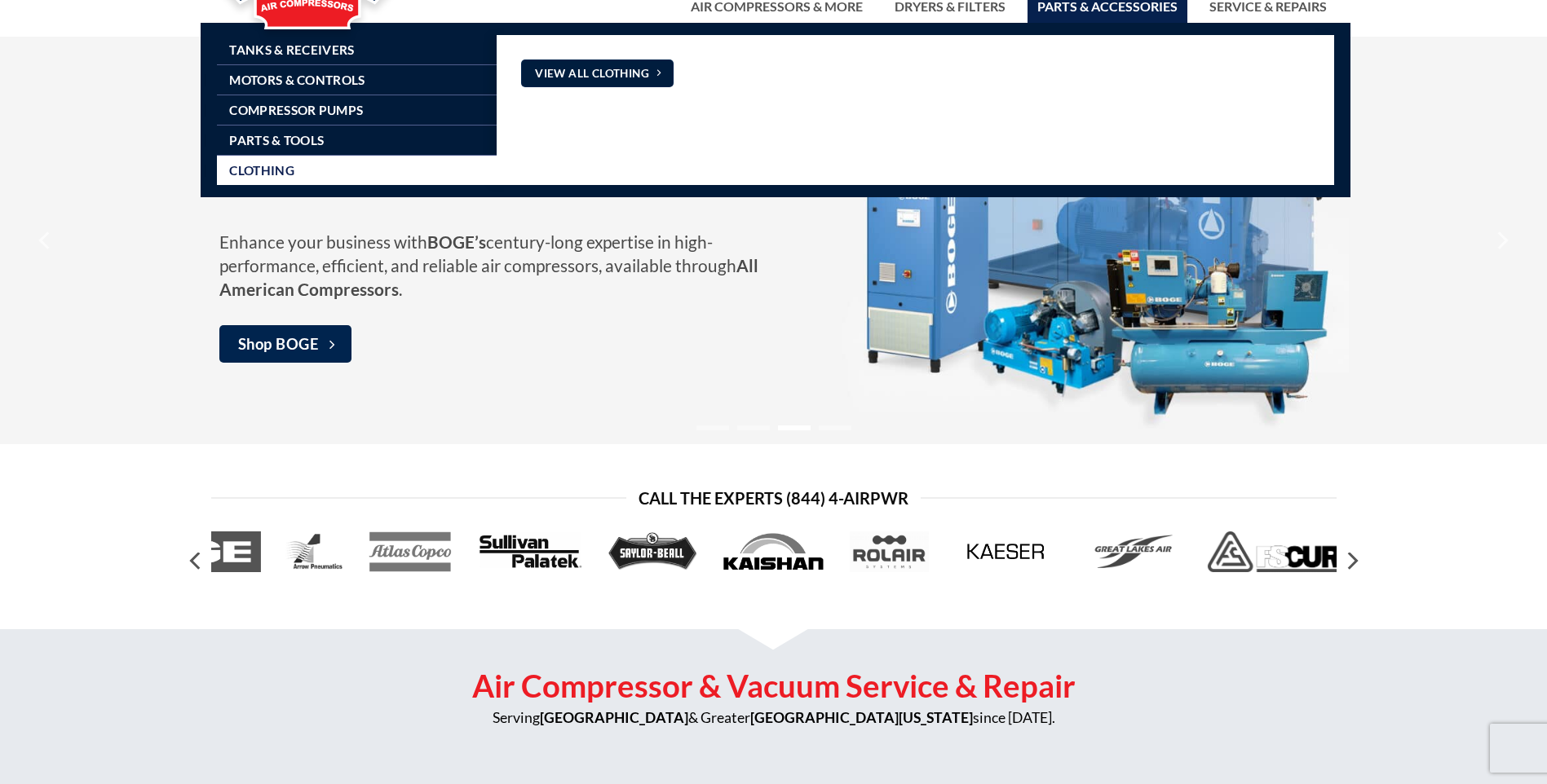
click at [591, 75] on span "View All Clothing" at bounding box center [592, 74] width 114 height 18
